Goal: Information Seeking & Learning: Learn about a topic

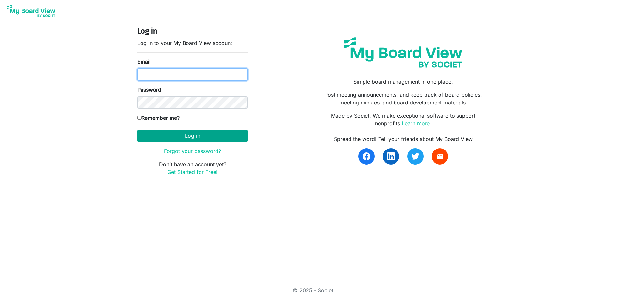
type input "[EMAIL_ADDRESS][DOMAIN_NAME]"
click at [197, 134] on button "Log in" at bounding box center [192, 135] width 111 height 12
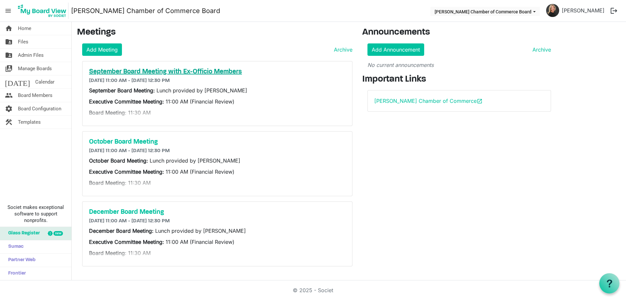
click at [228, 71] on h5 "September Board Meeting with Ex-Officio Members" at bounding box center [217, 72] width 257 height 8
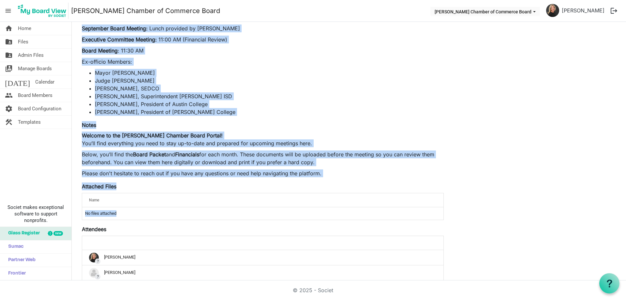
scroll to position [98, 0]
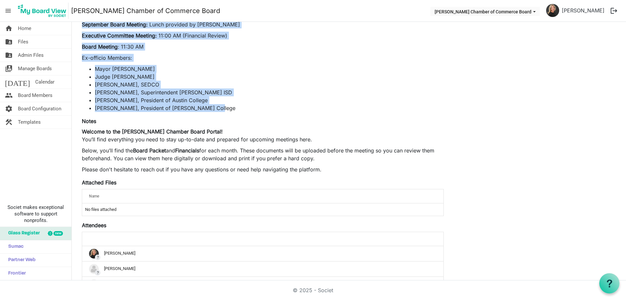
drag, startPoint x: 81, startPoint y: 111, endPoint x: 221, endPoint y: 107, distance: 139.9
click at [221, 107] on div "edit delete September Board Meeting with Ex-Officio Members 9/22/2025 11:00 AM …" at bounding box center [263, 138] width 372 height 377
copy div "Description September Board Meeting: Lunch provided by Tiffany Skaggs Executive…"
click at [252, 94] on li "[PERSON_NAME], Superintendent [PERSON_NAME] ISD" at bounding box center [269, 92] width 349 height 8
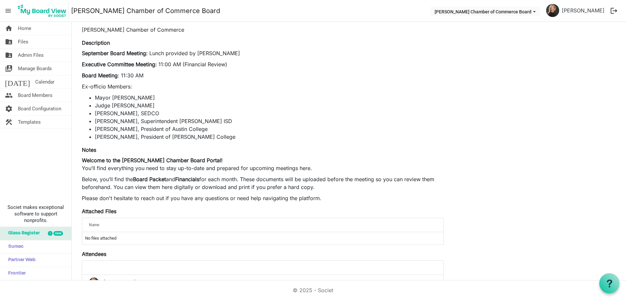
scroll to position [33, 0]
